Goal: Task Accomplishment & Management: Manage account settings

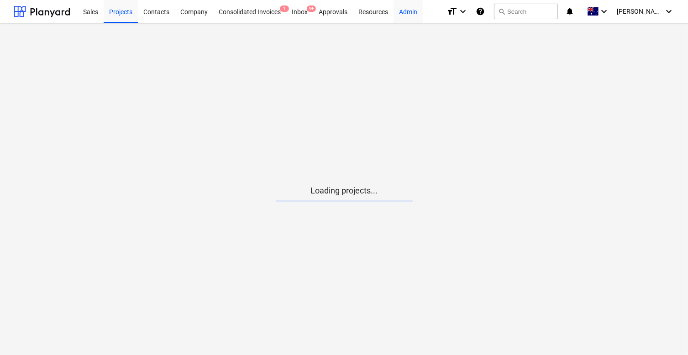
click at [395, 11] on div "Admin" at bounding box center [408, 11] width 29 height 23
click at [637, 17] on div "[PERSON_NAME] keyboard_arrow_down" at bounding box center [646, 11] width 58 height 23
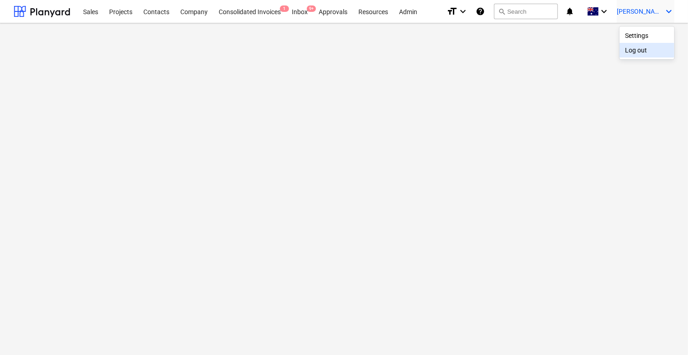
click at [636, 49] on div "Log out" at bounding box center [647, 50] width 55 height 15
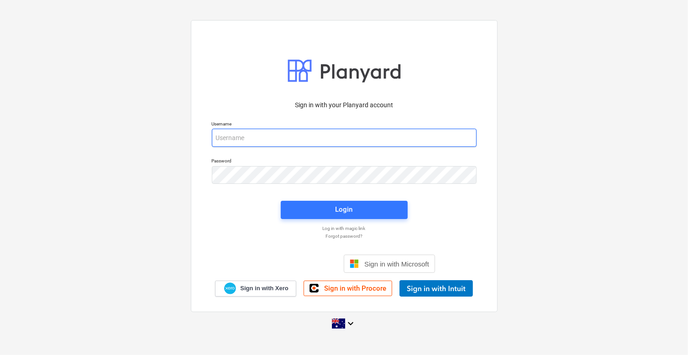
click at [320, 135] on input "email" at bounding box center [344, 138] width 265 height 18
type input "[PERSON_NAME][EMAIL_ADDRESS][DOMAIN_NAME]"
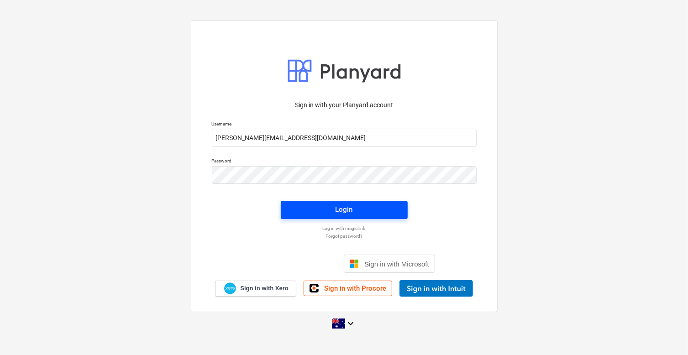
click at [319, 213] on span "Login" at bounding box center [344, 210] width 105 height 12
